Goal: Navigation & Orientation: Understand site structure

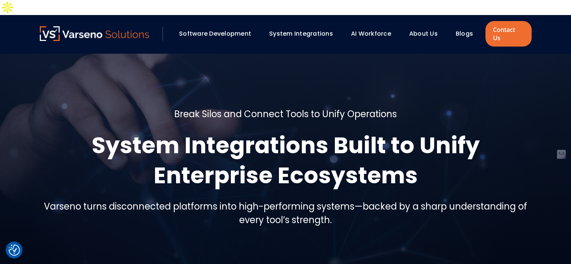
click at [101, 26] on img at bounding box center [95, 33] width 110 height 15
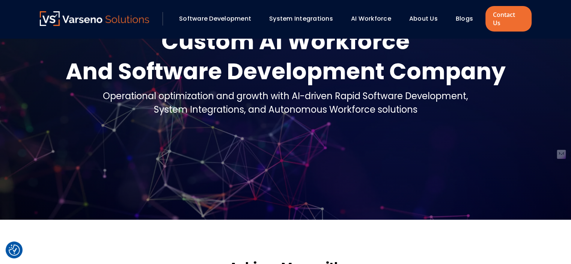
scroll to position [187, 0]
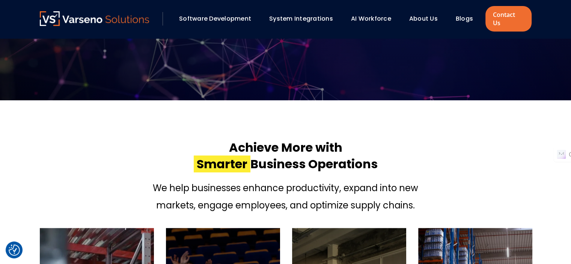
click at [419, 16] on link "About Us" at bounding box center [423, 18] width 29 height 9
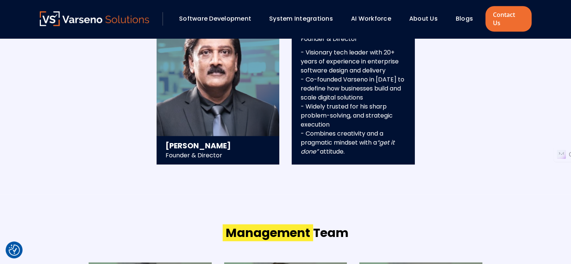
scroll to position [873, 0]
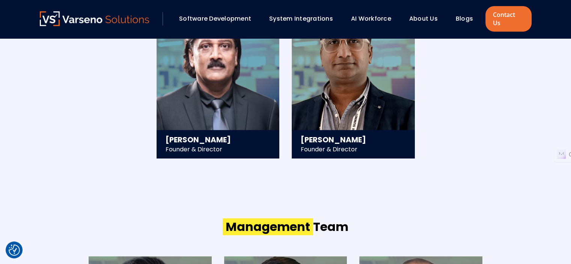
click at [458, 14] on link "Blogs" at bounding box center [463, 18] width 17 height 9
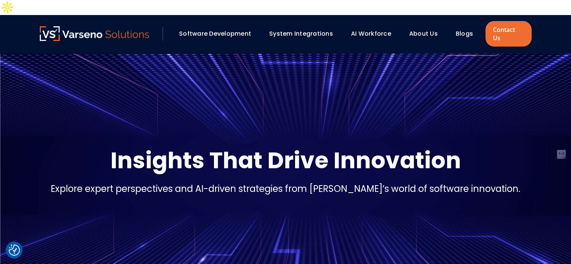
click at [362, 27] on div "AI Workforce" at bounding box center [374, 33] width 54 height 13
click at [370, 29] on link "AI Workforce" at bounding box center [371, 33] width 40 height 9
